Goal: Task Accomplishment & Management: Manage account settings

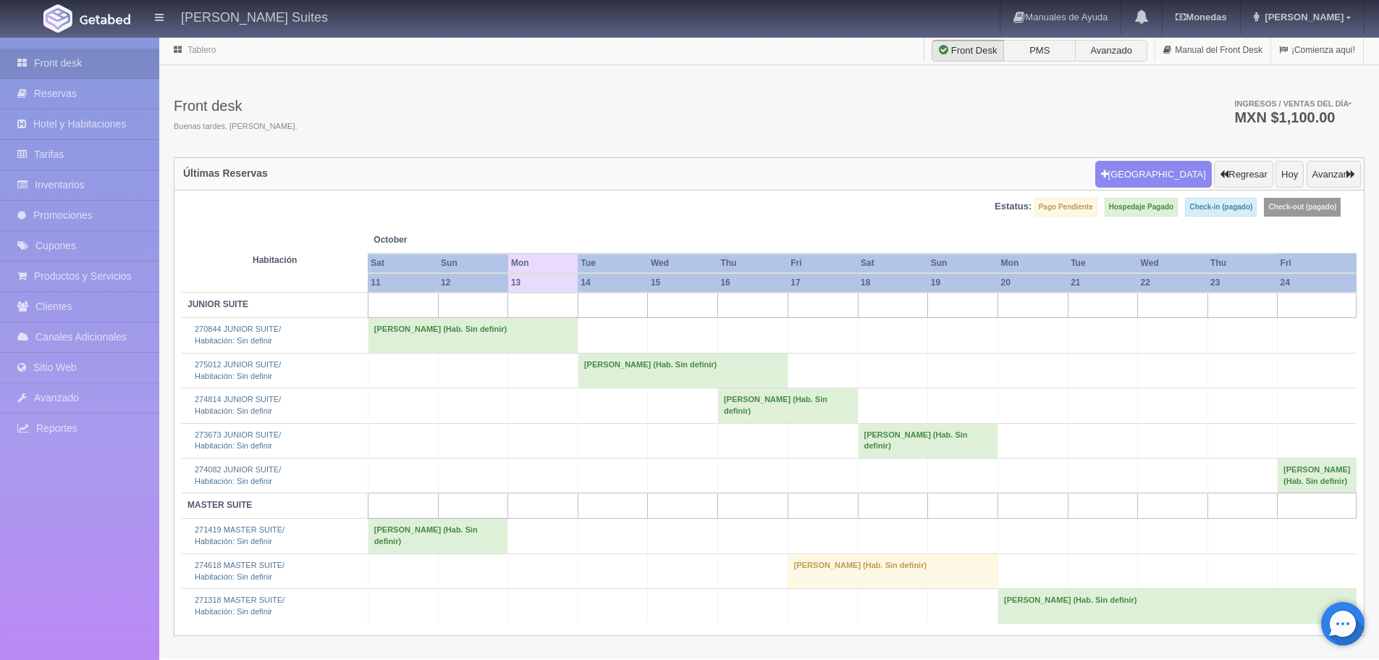
scroll to position [28, 0]
click at [641, 353] on td "Erika Luna Arrioja (Hab. Sin definir)" at bounding box center [683, 370] width 210 height 35
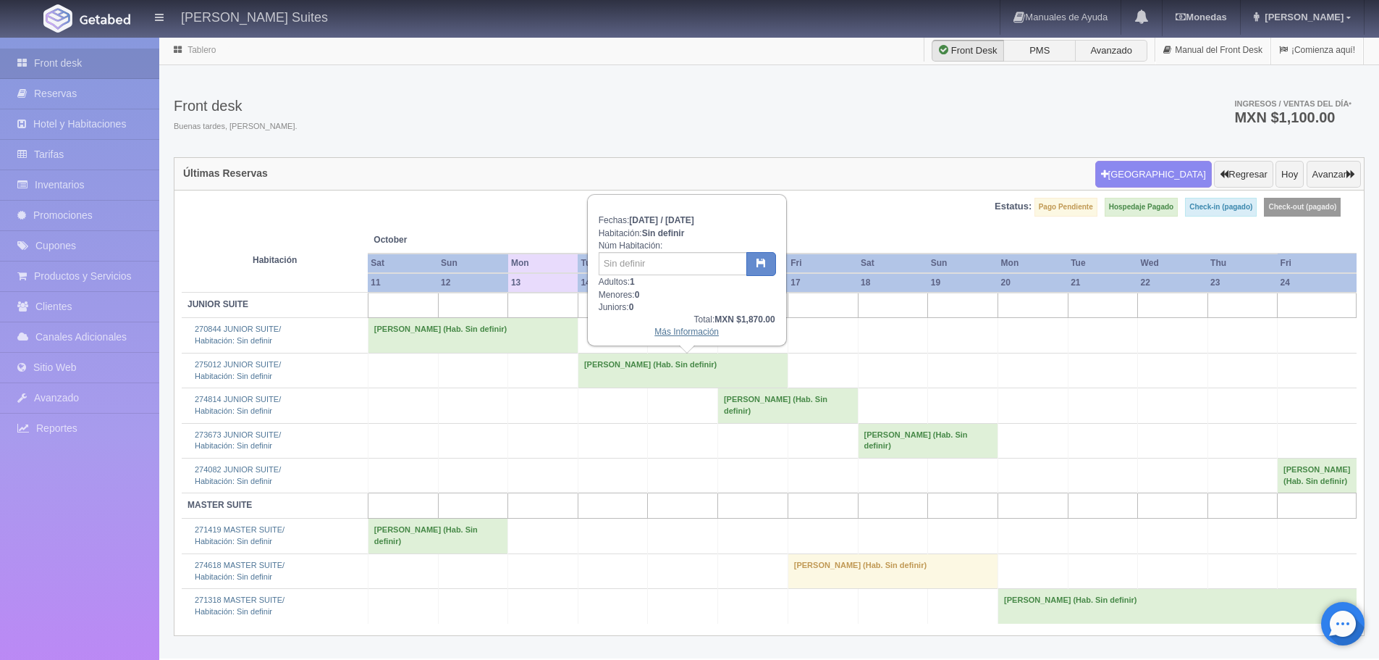
click at [691, 327] on link "Más Información" at bounding box center [687, 332] width 64 height 10
click at [651, 313] on div "Fechas: 2025-10-14 / 2025-10-16 Habitación: Sin definir Núm Habitación: Adultos…" at bounding box center [687, 269] width 197 height 149
click at [644, 353] on td "Erika Luna Arrioja (Hab. Sin definir)" at bounding box center [683, 370] width 210 height 35
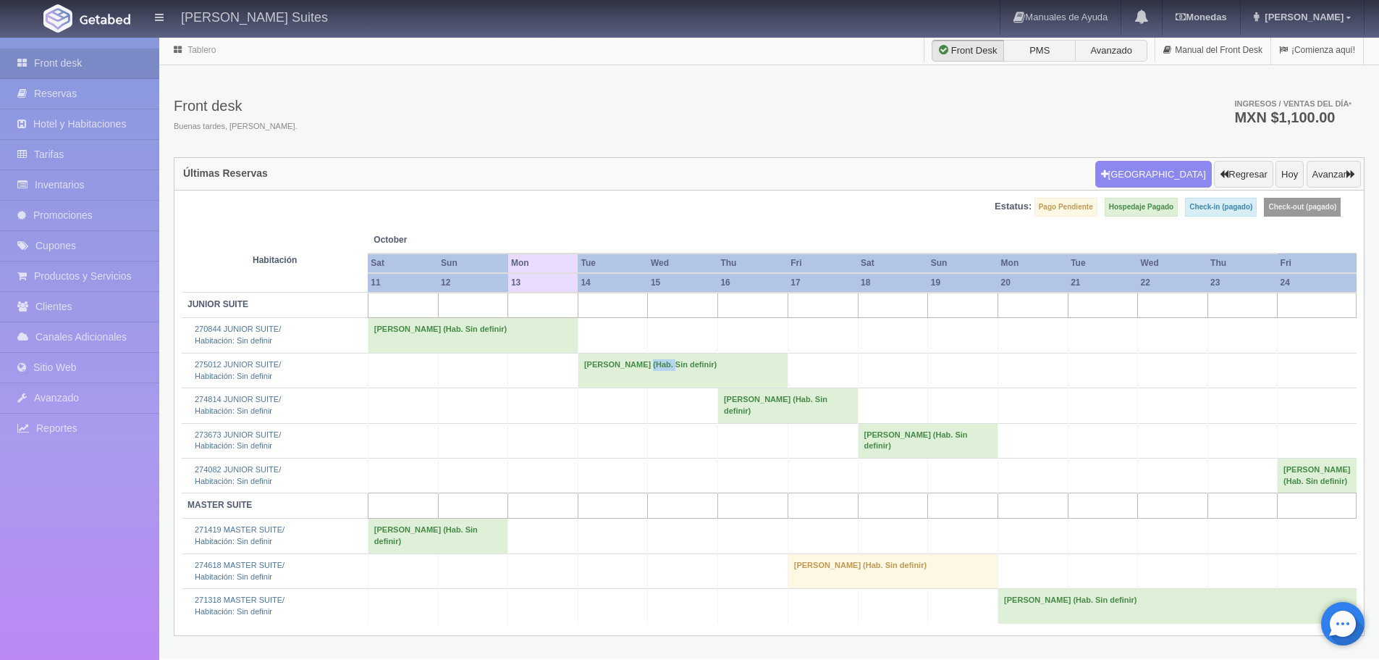
click at [644, 353] on td "Erika Luna Arrioja (Hab. Sin definir)" at bounding box center [683, 370] width 210 height 35
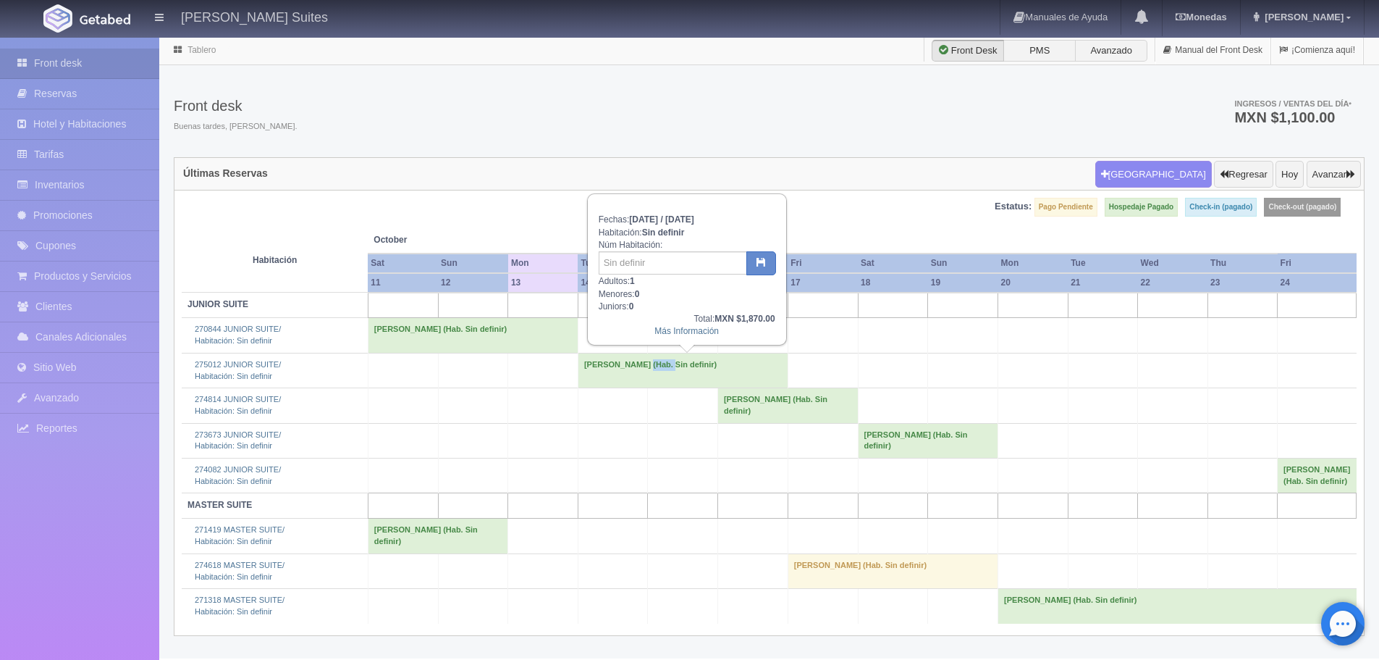
click at [643, 353] on td "Erika Luna Arrioja (Hab. Sin definir)" at bounding box center [683, 370] width 210 height 35
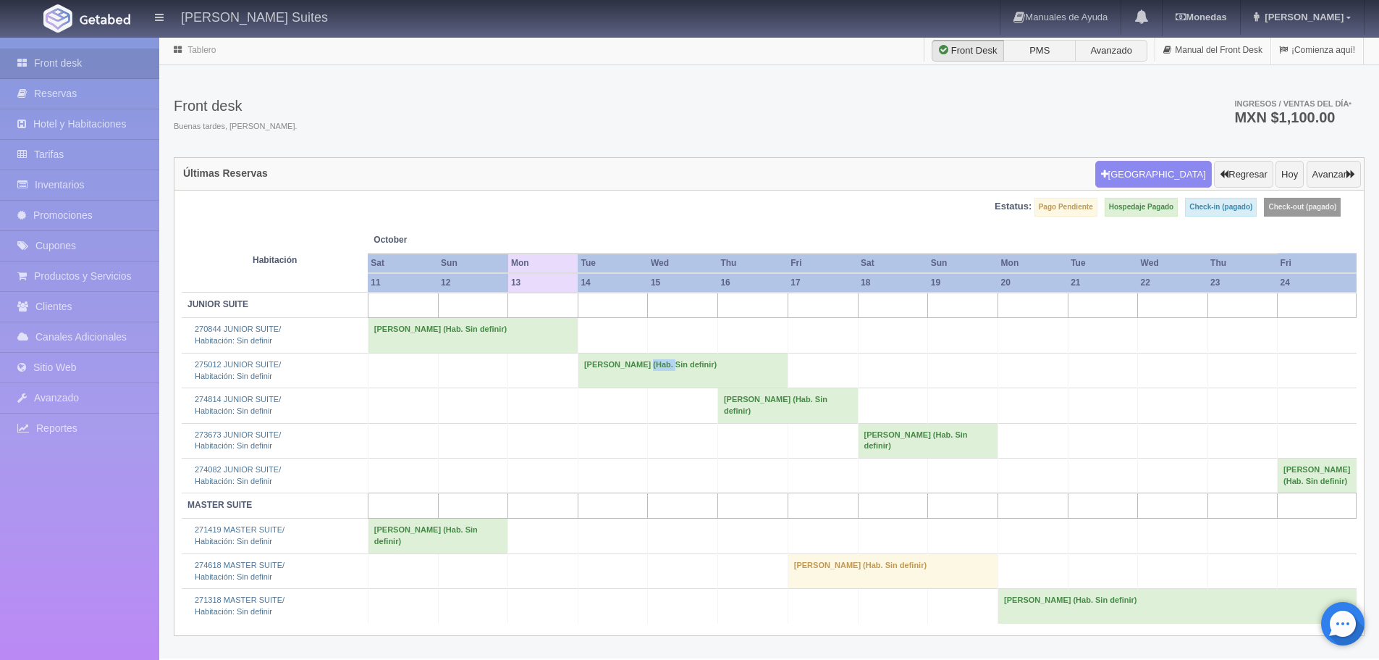
click at [643, 353] on td "Erika Luna Arrioja (Hab. Sin definir)" at bounding box center [683, 370] width 210 height 35
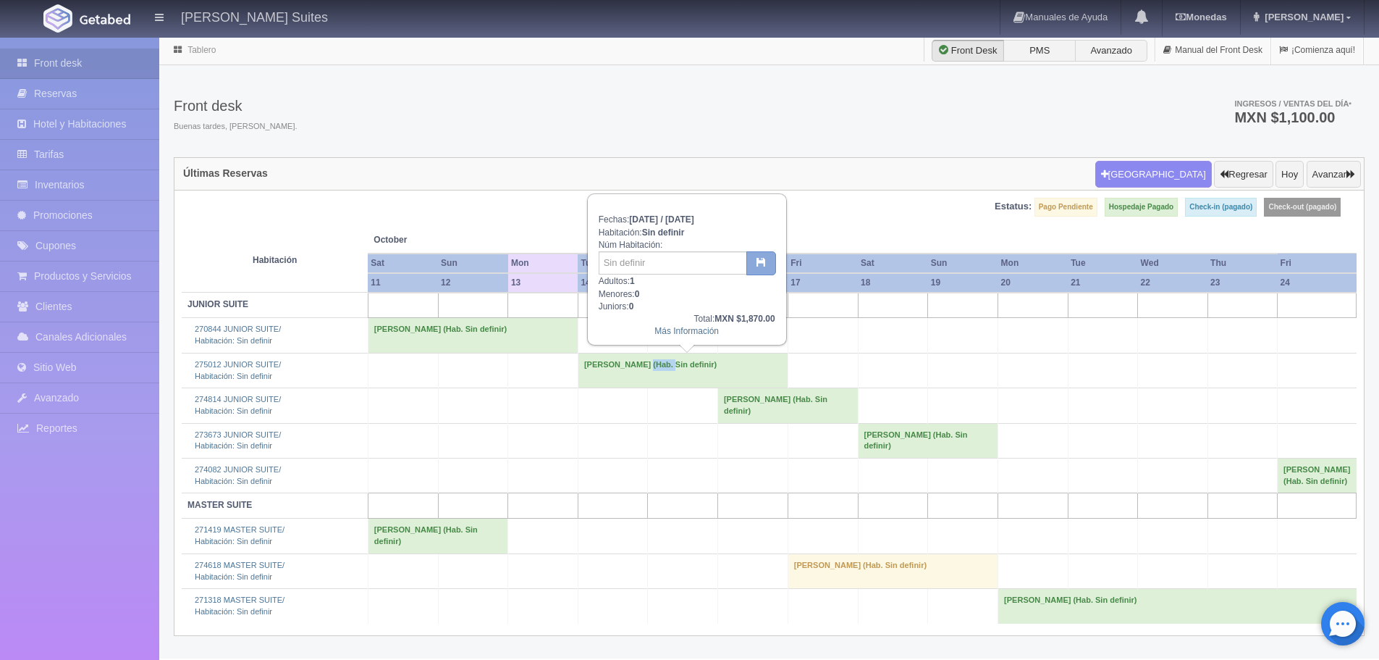
click at [757, 257] on icon "button" at bounding box center [761, 261] width 9 height 9
click at [712, 278] on div "Fechas: 2025-10-14 / 2025-10-16 Habitación: Sin definir Núm Habitación: Adultos…" at bounding box center [687, 269] width 197 height 149
click at [703, 325] on div "Más Información" at bounding box center [687, 331] width 177 height 12
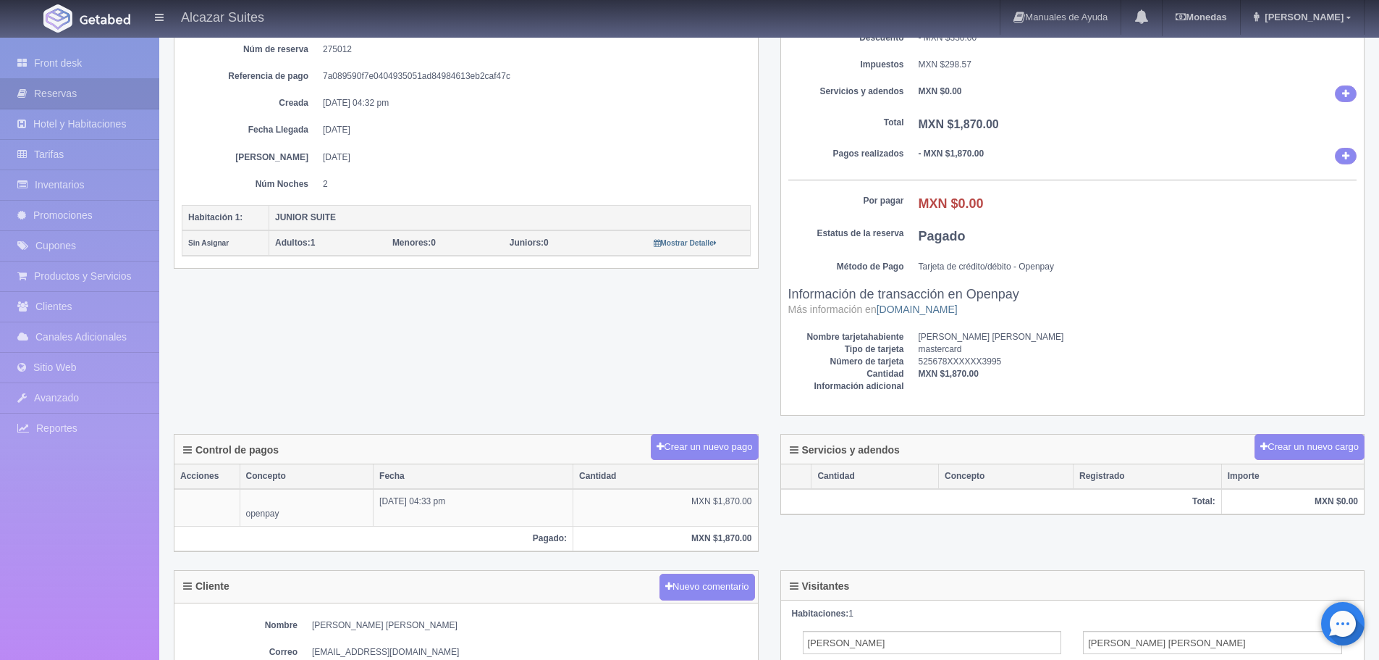
scroll to position [217, 0]
